Goal: Use online tool/utility: Use online tool/utility

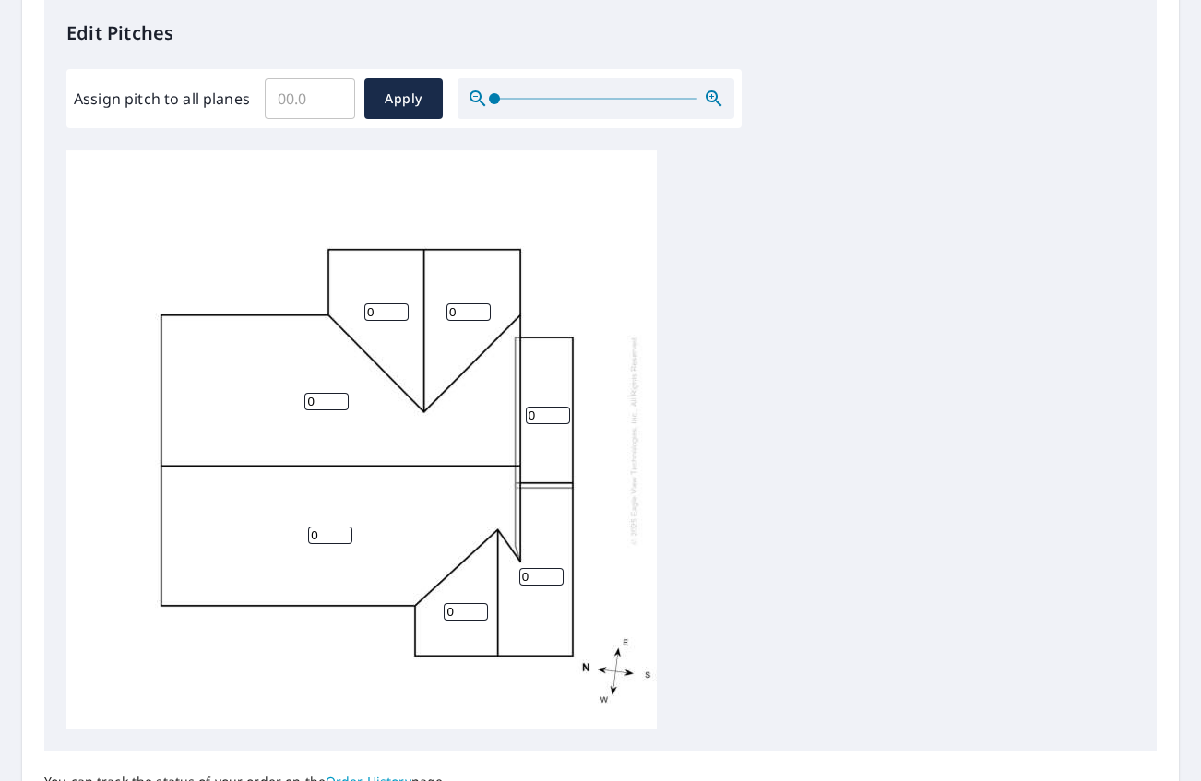
scroll to position [500, 0]
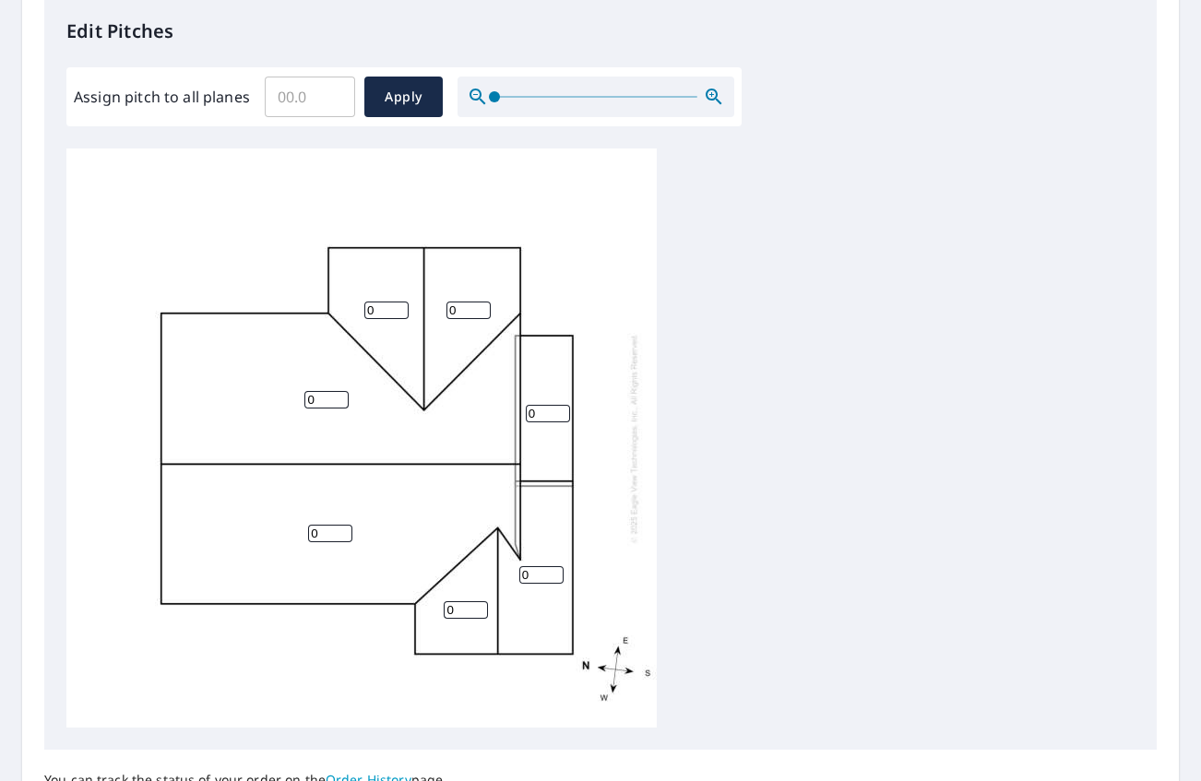
click at [537, 410] on input "0" at bounding box center [548, 414] width 44 height 18
click at [559, 409] on input "1" at bounding box center [548, 414] width 44 height 18
type input "2"
click at [559, 409] on input "2" at bounding box center [548, 414] width 44 height 18
click at [340, 395] on input "1" at bounding box center [326, 400] width 44 height 18
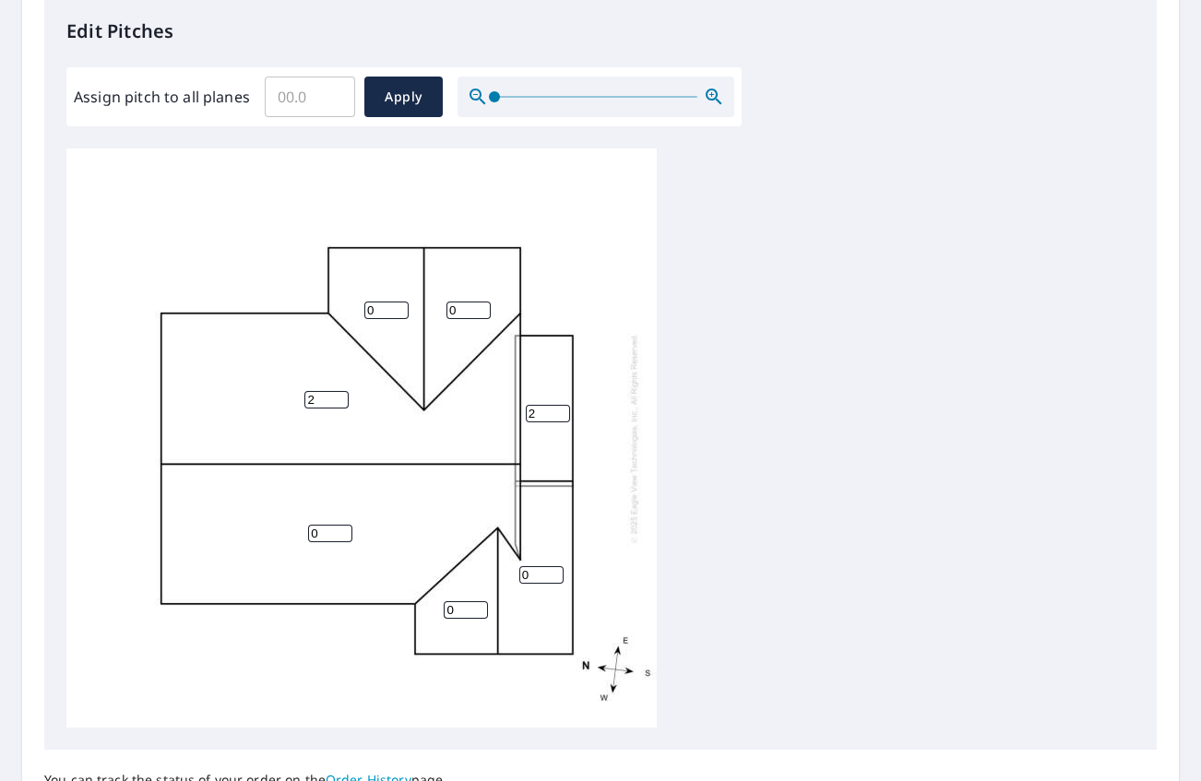
click at [340, 395] on input "2" at bounding box center [326, 400] width 44 height 18
click at [340, 395] on input "3" at bounding box center [326, 400] width 44 height 18
click at [340, 395] on input "4" at bounding box center [326, 400] width 44 height 18
type input "5"
click at [340, 395] on input "5" at bounding box center [326, 400] width 44 height 18
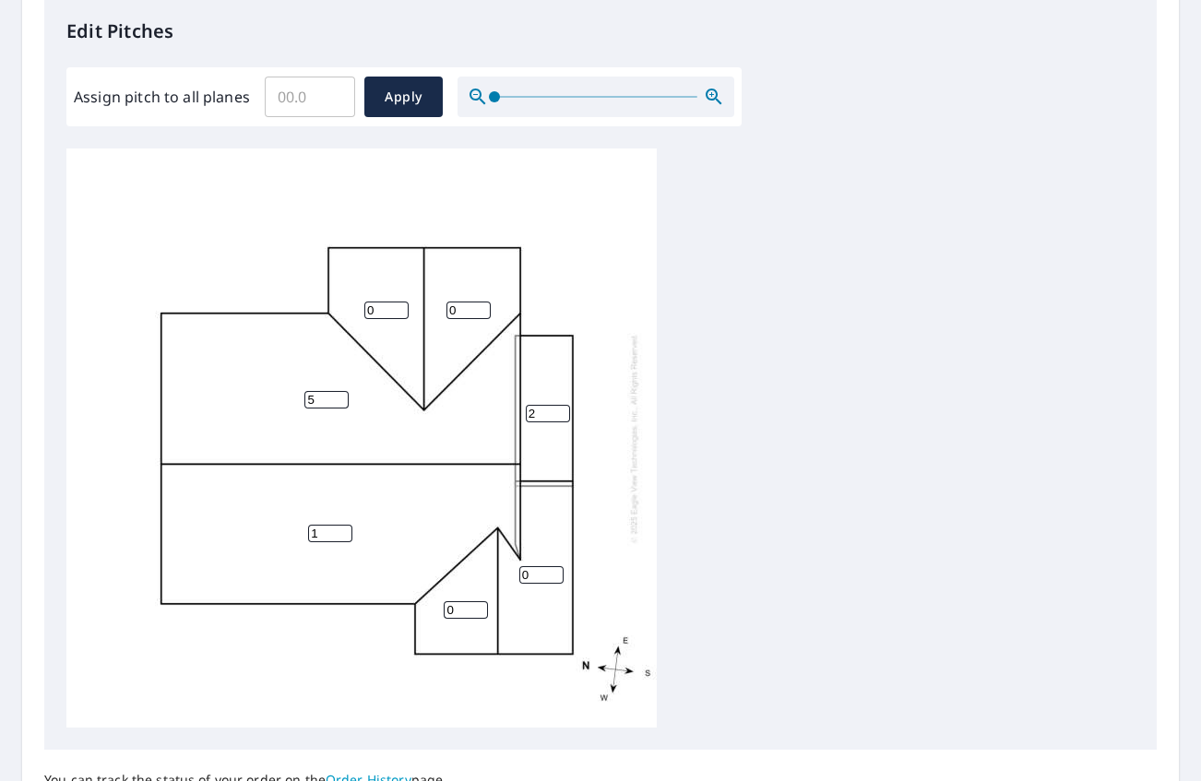
click at [342, 528] on input "1" at bounding box center [330, 534] width 44 height 18
click at [342, 528] on input "2" at bounding box center [330, 534] width 44 height 18
click at [342, 528] on input "3" at bounding box center [330, 534] width 44 height 18
click at [342, 528] on input "4" at bounding box center [330, 534] width 44 height 18
type input "5"
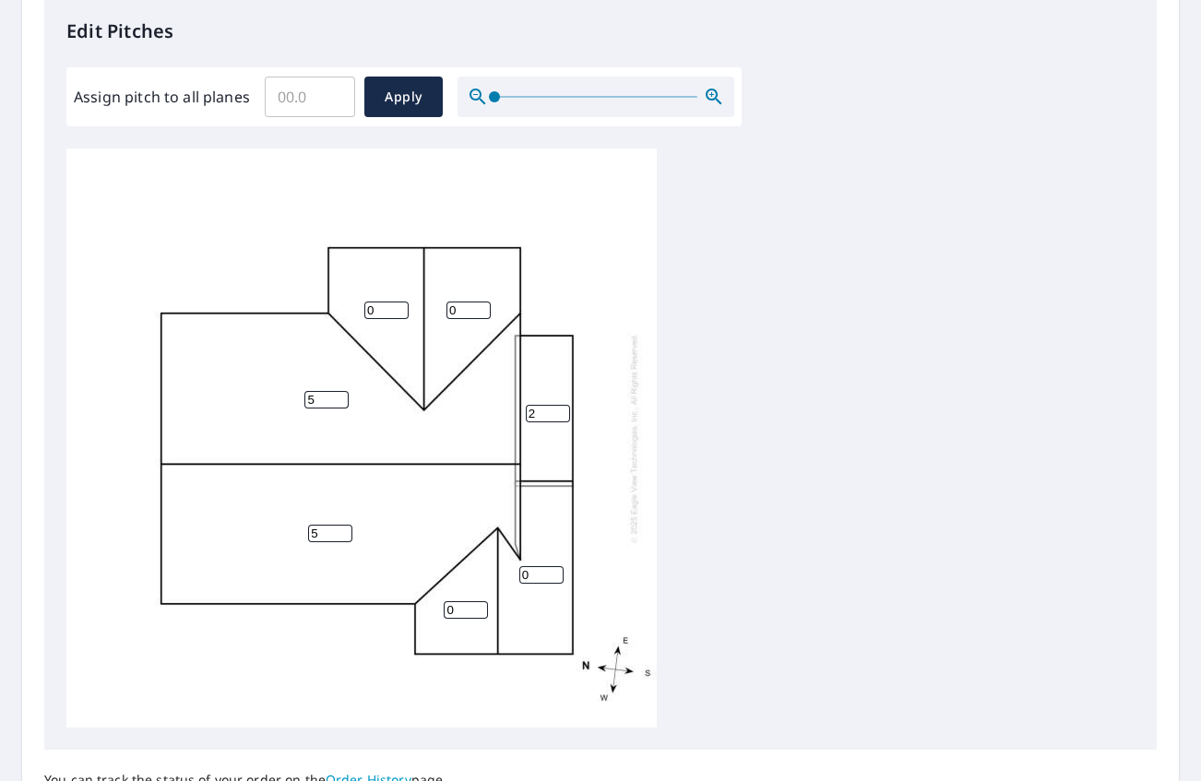
click at [342, 528] on input "5" at bounding box center [330, 534] width 44 height 18
click at [477, 606] on input "1" at bounding box center [466, 611] width 44 height 18
click at [477, 606] on input "2" at bounding box center [466, 611] width 44 height 18
click at [477, 606] on input "3" at bounding box center [466, 611] width 44 height 18
click at [477, 606] on input "4" at bounding box center [466, 611] width 44 height 18
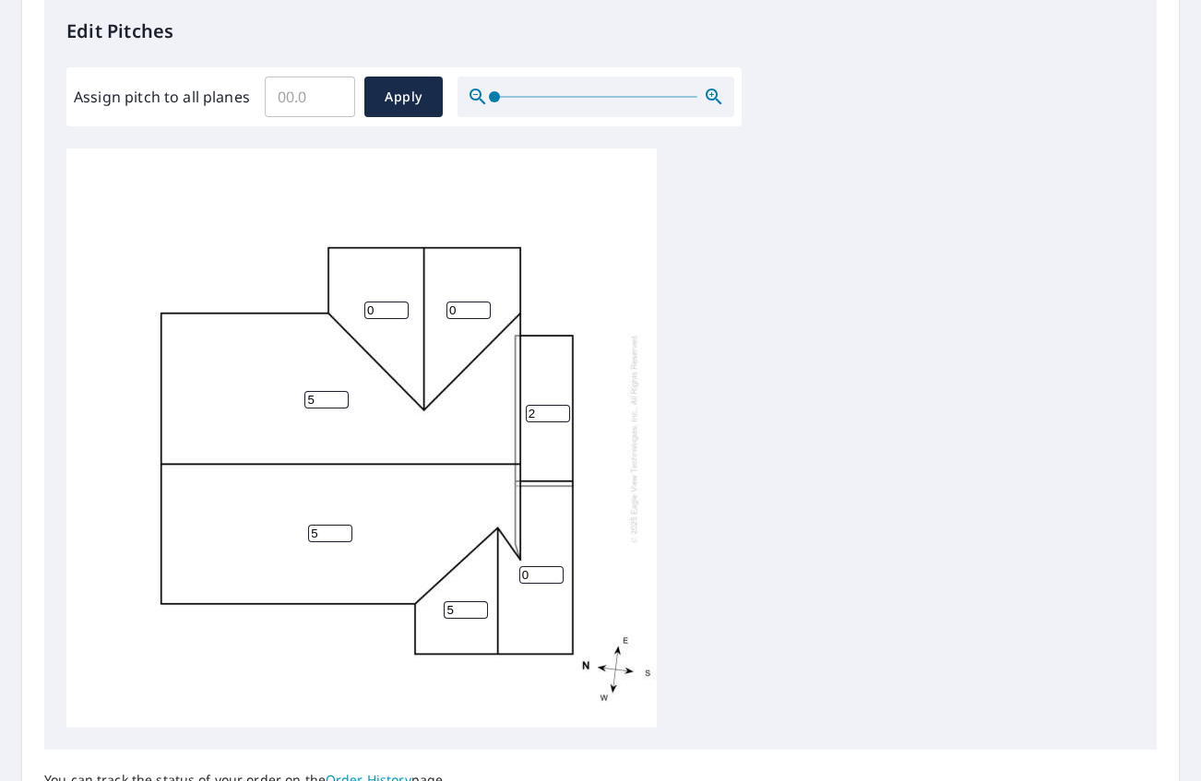
type input "5"
click at [477, 606] on input "5" at bounding box center [466, 611] width 44 height 18
click at [556, 569] on input "1" at bounding box center [541, 575] width 44 height 18
click at [556, 569] on input "2" at bounding box center [541, 575] width 44 height 18
click at [556, 569] on input "3" at bounding box center [541, 575] width 44 height 18
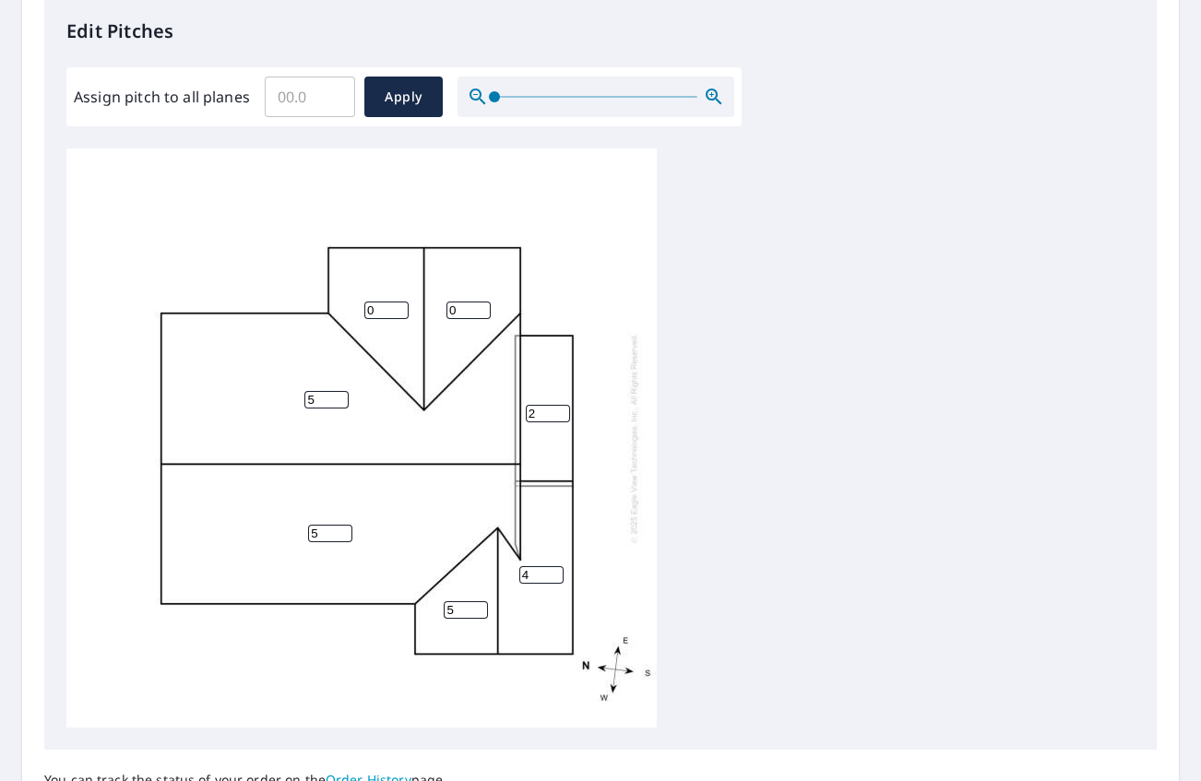
click at [556, 569] on input "4" at bounding box center [541, 575] width 44 height 18
type input "5"
click at [556, 569] on input "5" at bounding box center [541, 575] width 44 height 18
click at [399, 307] on input "1" at bounding box center [386, 311] width 44 height 18
click at [399, 307] on input "2" at bounding box center [386, 311] width 44 height 18
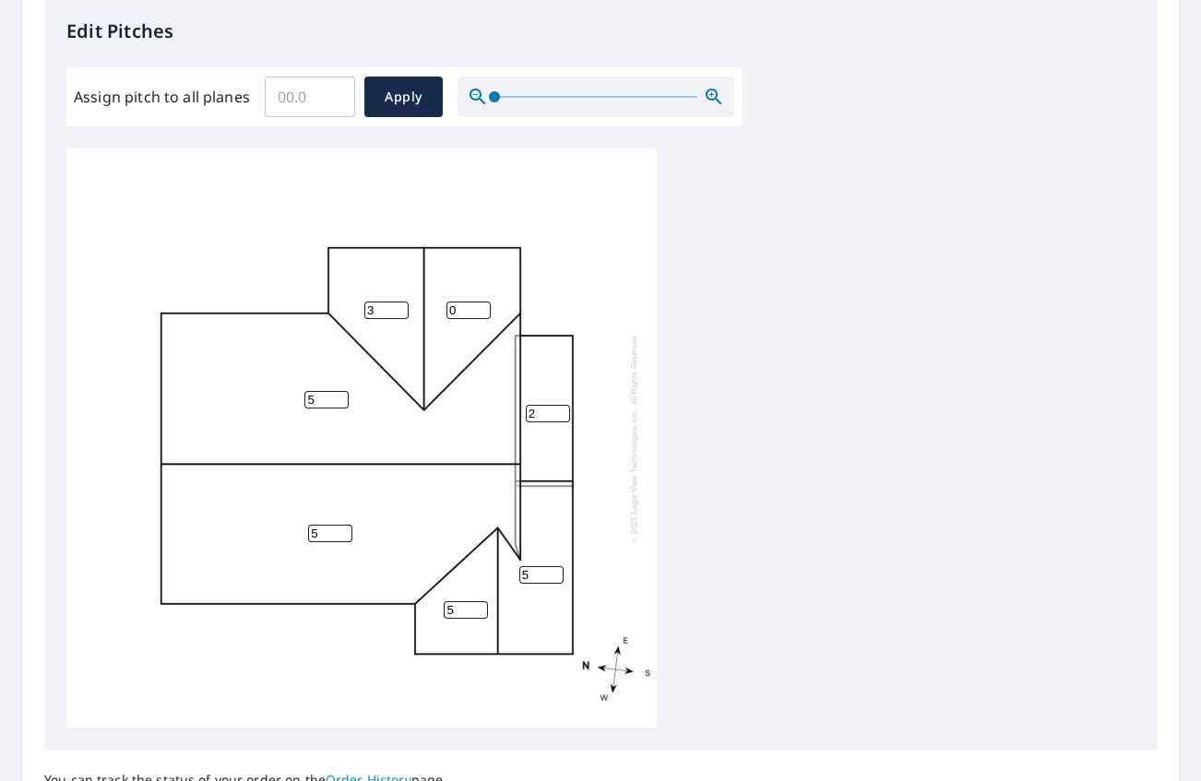
click at [399, 307] on input "3" at bounding box center [386, 311] width 44 height 18
click at [399, 307] on input "4" at bounding box center [386, 311] width 44 height 18
type input "5"
click at [399, 307] on input "5" at bounding box center [386, 311] width 44 height 18
click at [480, 305] on input "1" at bounding box center [469, 311] width 44 height 18
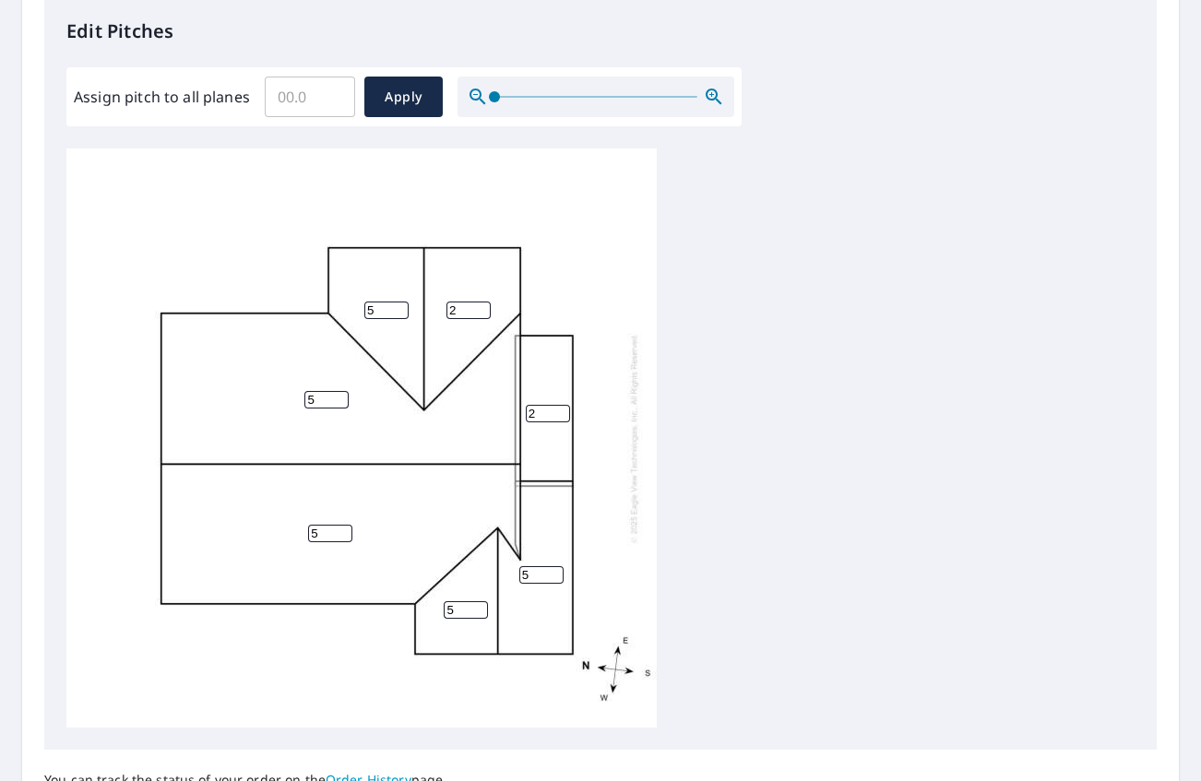
click at [480, 305] on input "2" at bounding box center [469, 311] width 44 height 18
click at [480, 305] on input "3" at bounding box center [469, 311] width 44 height 18
click at [480, 305] on input "4" at bounding box center [469, 311] width 44 height 18
type input "5"
click at [480, 305] on input "5" at bounding box center [469, 311] width 44 height 18
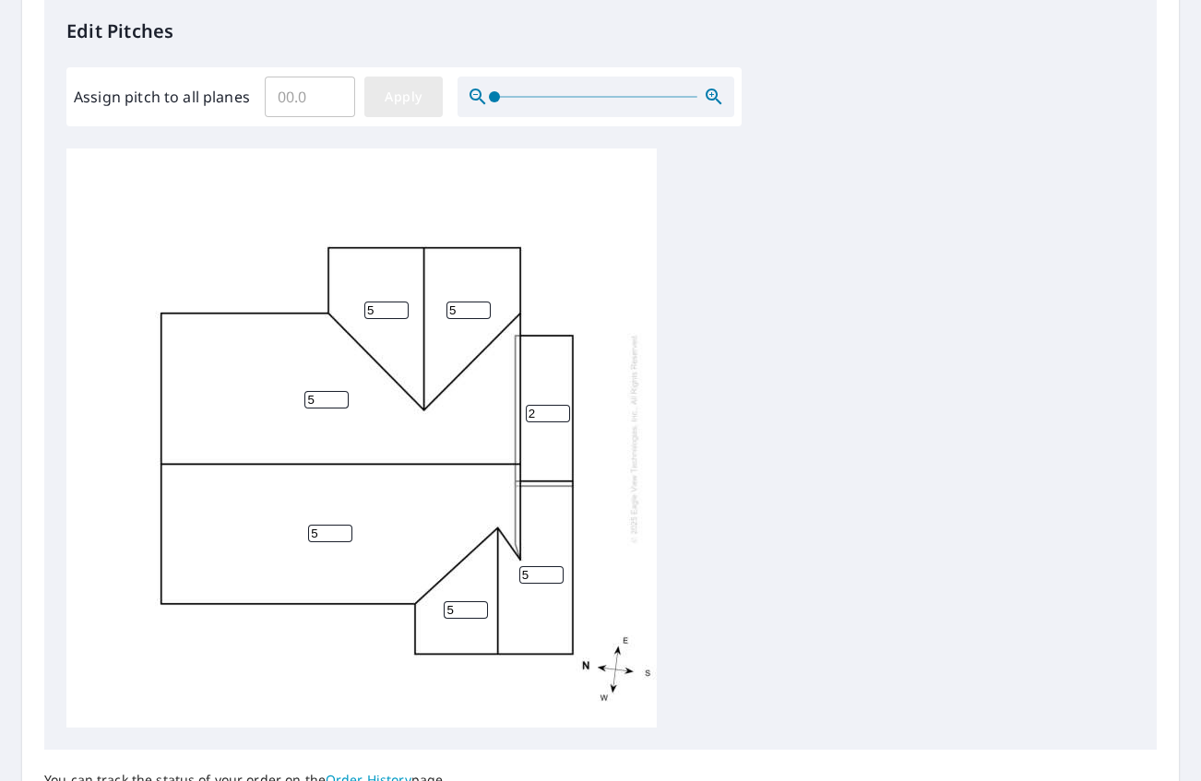
click at [388, 92] on span "Apply" at bounding box center [403, 97] width 49 height 23
click at [331, 84] on input "Assign pitch to all planes" at bounding box center [310, 97] width 90 height 52
click at [332, 89] on input "0.1" at bounding box center [310, 97] width 90 height 52
click at [332, 89] on input "0.2" at bounding box center [310, 97] width 90 height 52
click at [332, 89] on input "0.3" at bounding box center [310, 97] width 90 height 52
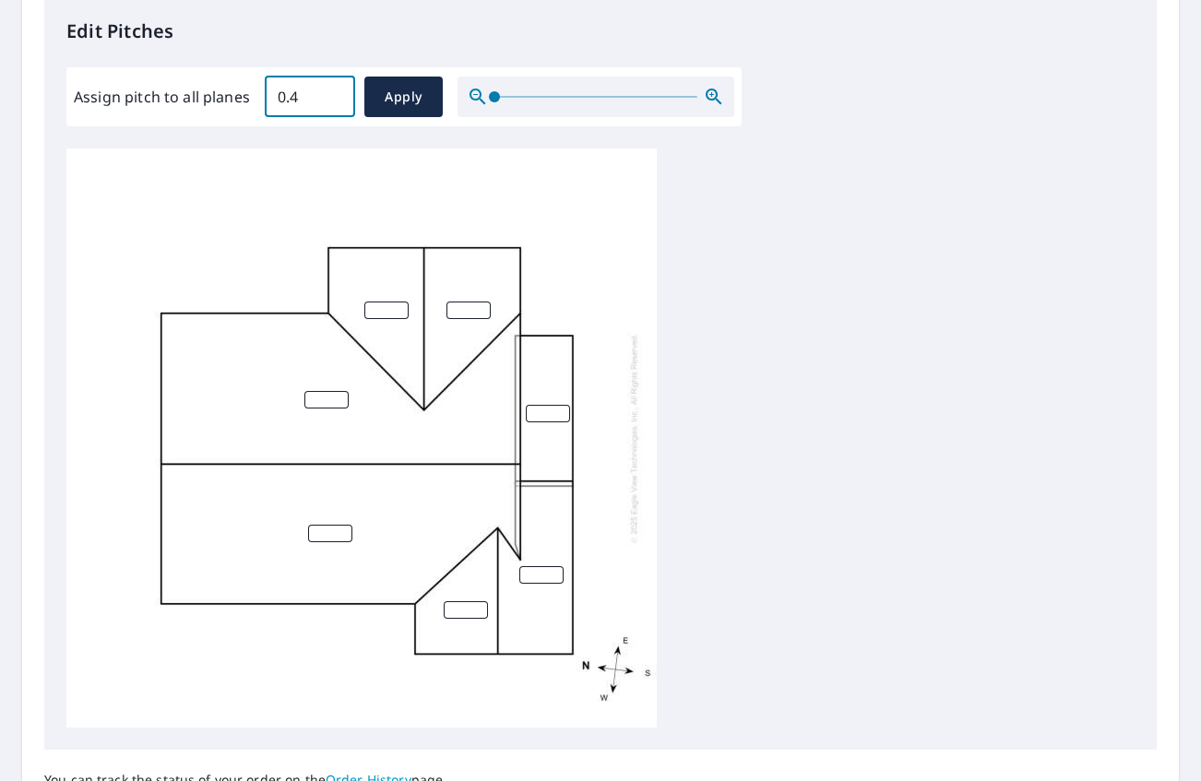
click at [332, 89] on input "0.4" at bounding box center [310, 97] width 90 height 52
type input "0.5"
click at [332, 89] on input "0.5" at bounding box center [310, 97] width 90 height 52
drag, startPoint x: 301, startPoint y: 92, endPoint x: 243, endPoint y: 101, distance: 58.8
click at [243, 101] on div "Assign pitch to all planes 0.5 ​ Apply" at bounding box center [404, 97] width 661 height 41
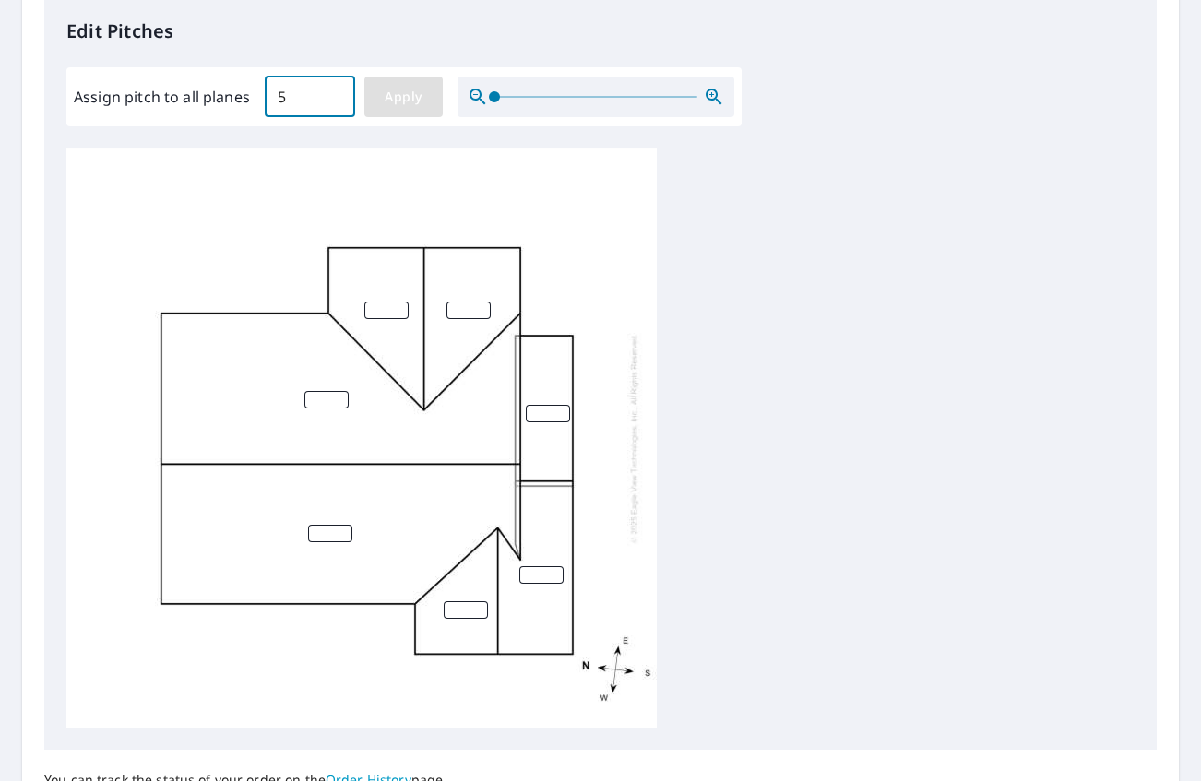
type input "5"
click at [384, 94] on span "Apply" at bounding box center [403, 97] width 49 height 23
type input "5"
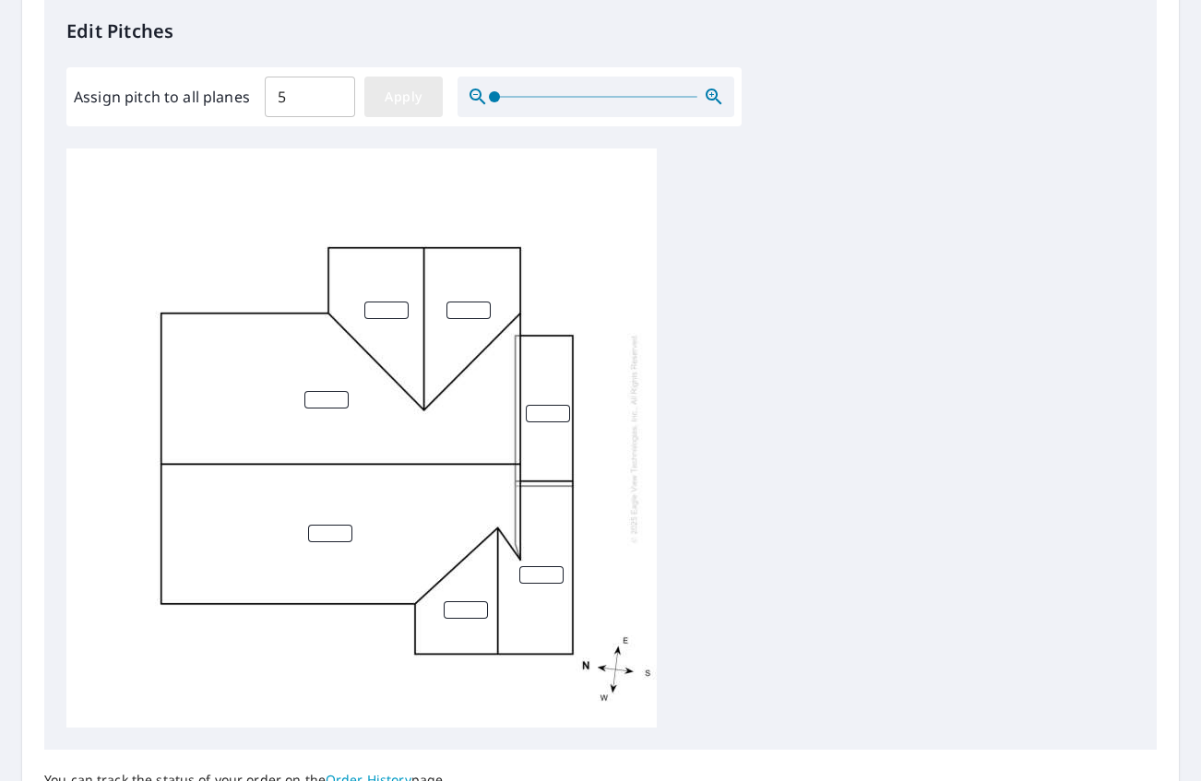
type input "5"
click at [560, 417] on input "4" at bounding box center [548, 414] width 44 height 18
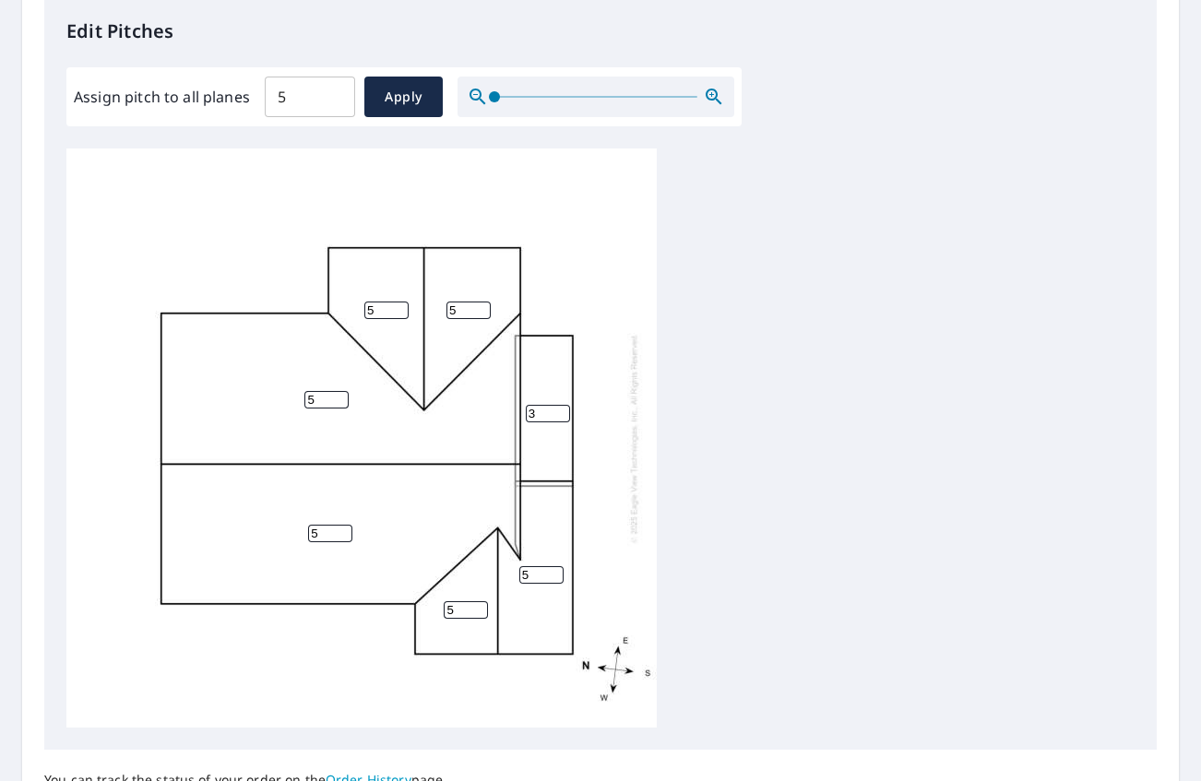
click at [560, 417] on input "3" at bounding box center [548, 414] width 44 height 18
type input "2"
click at [560, 417] on input "2" at bounding box center [548, 414] width 44 height 18
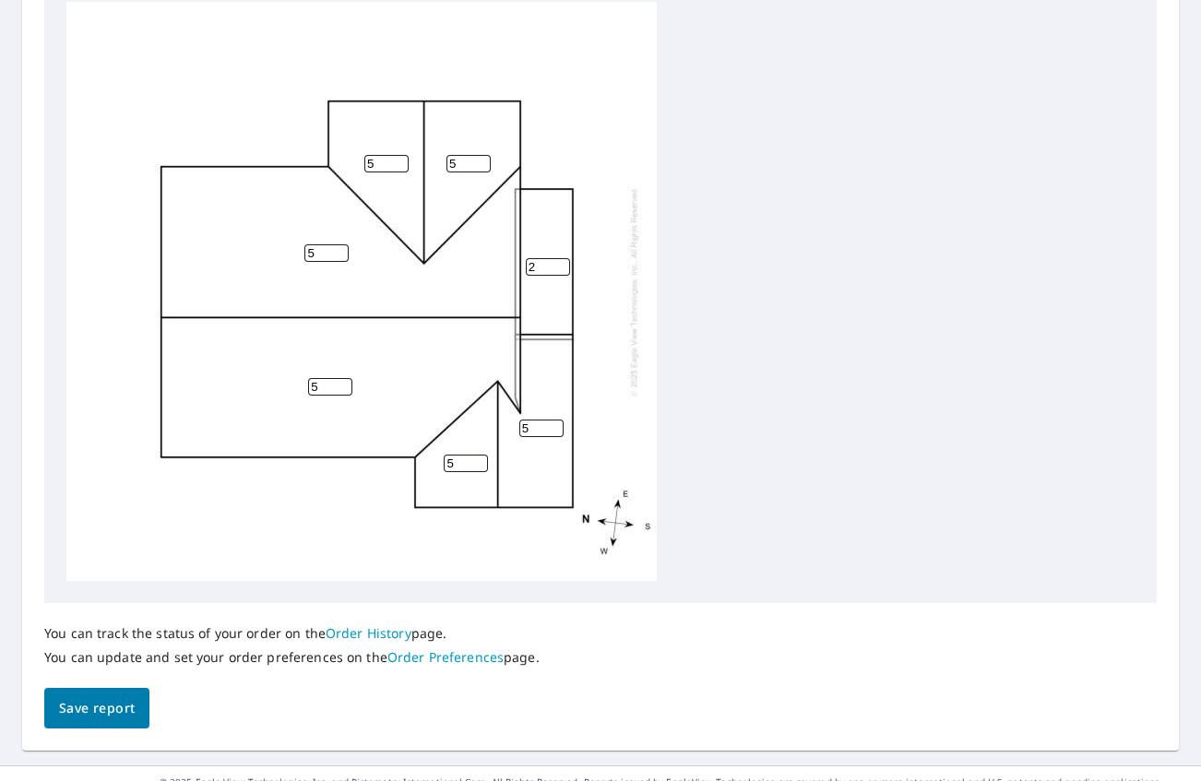
scroll to position [678, 0]
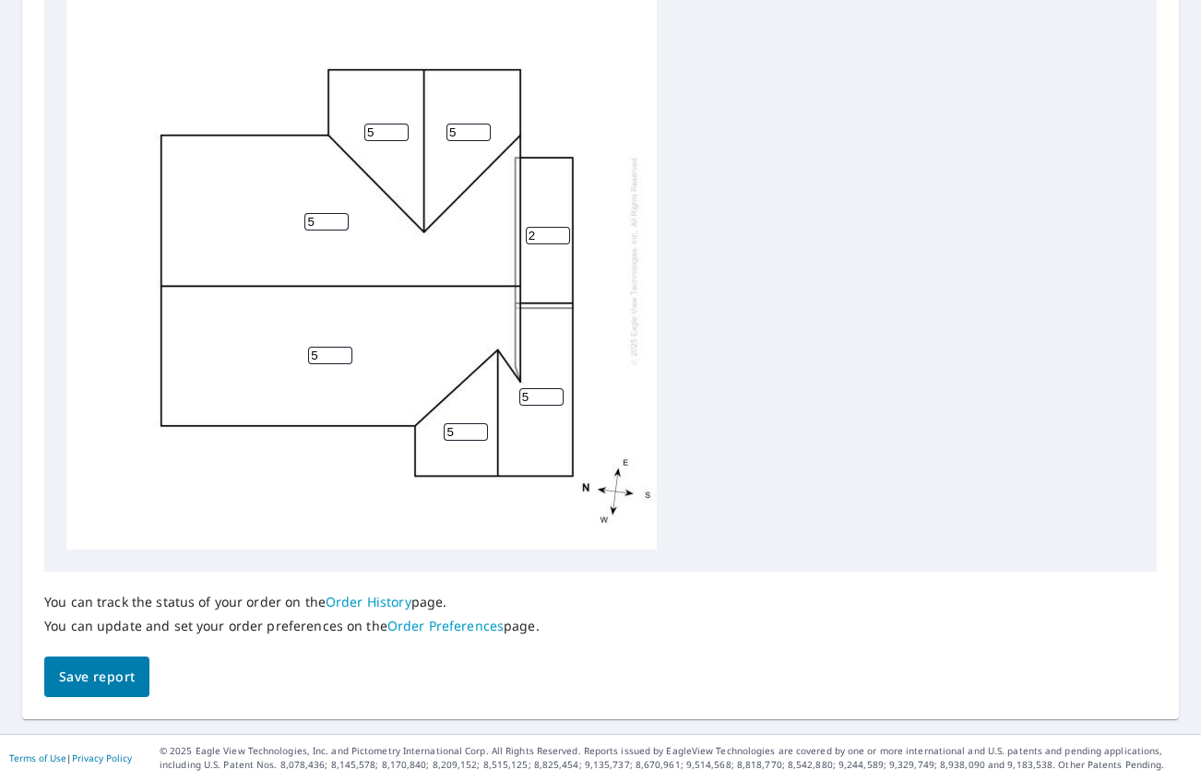
click at [104, 675] on span "Save report" at bounding box center [97, 677] width 76 height 23
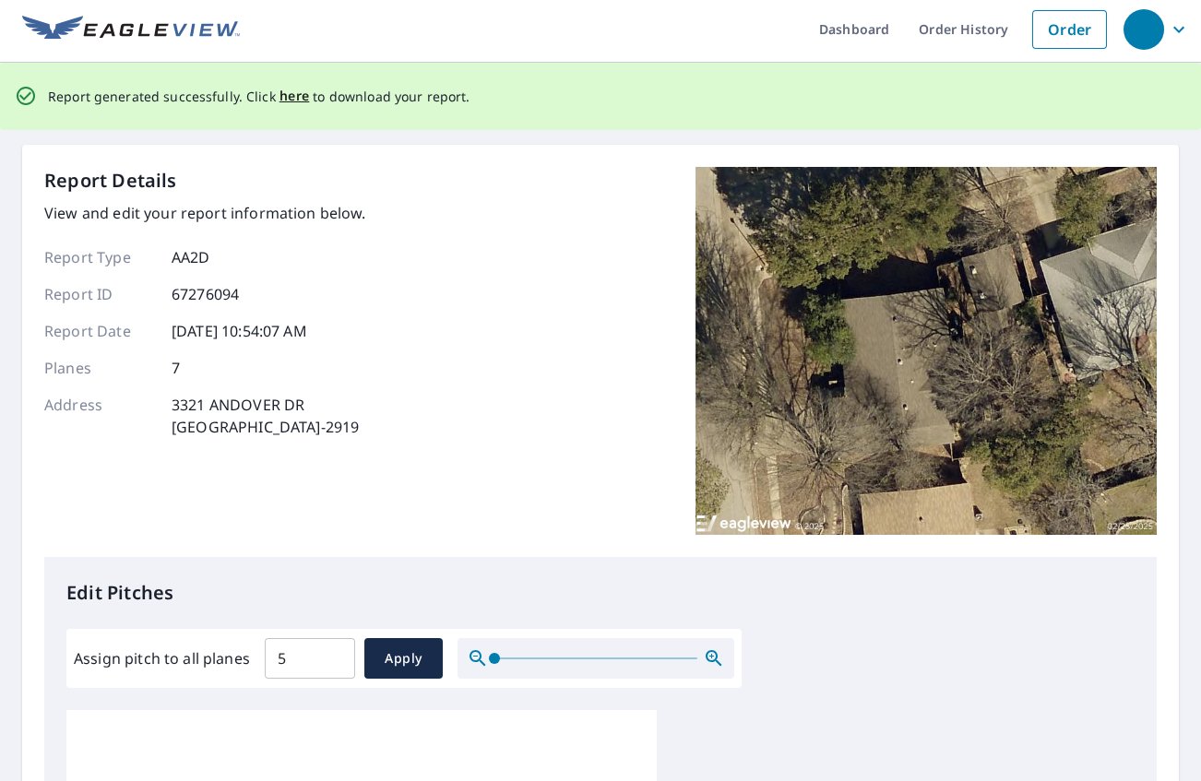
scroll to position [0, 0]
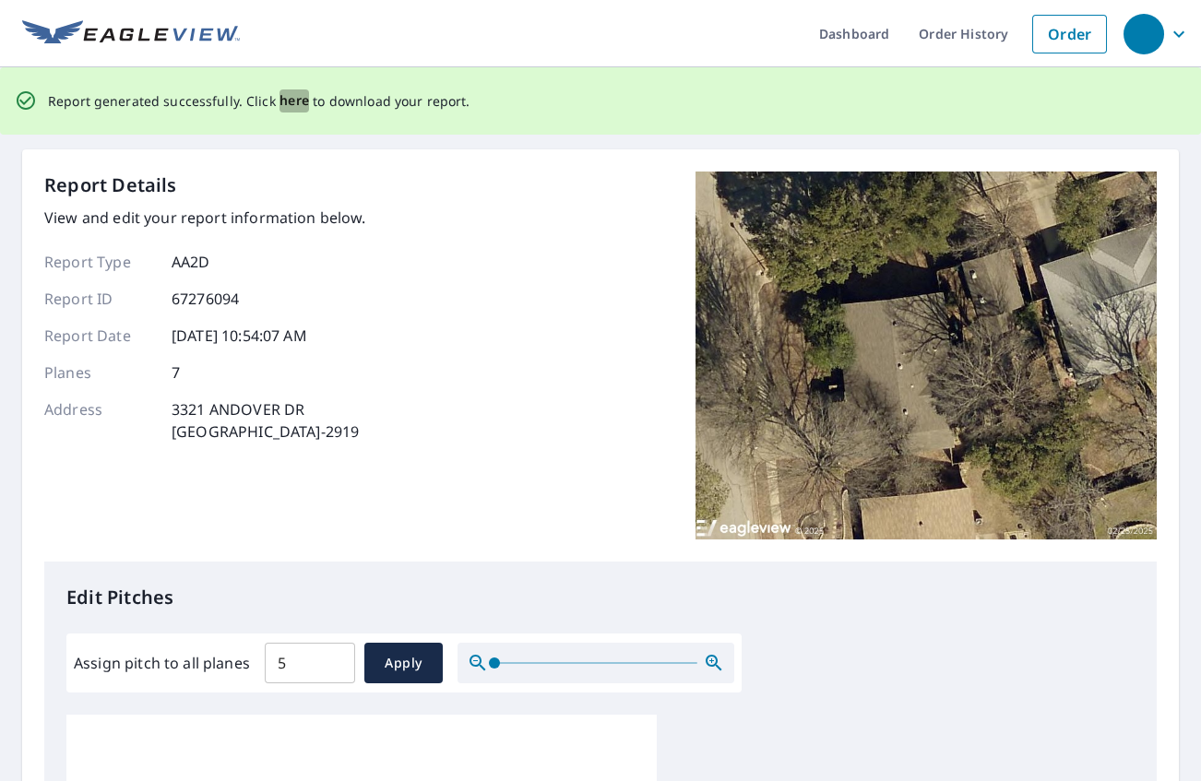
click at [292, 100] on span "here" at bounding box center [295, 100] width 30 height 23
